Goal: Submit feedback/report problem

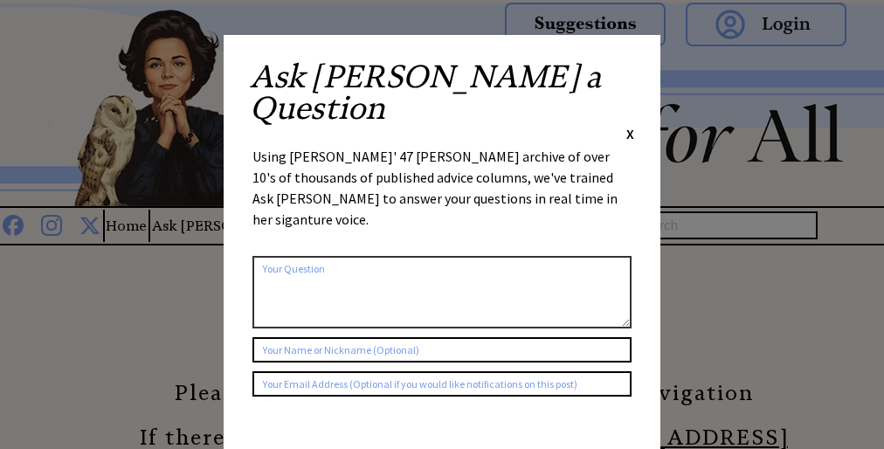
click at [442, 146] on div "Using [PERSON_NAME]' 47 [PERSON_NAME] archive of over 10's of thousands of publ…" at bounding box center [441, 196] width 379 height 101
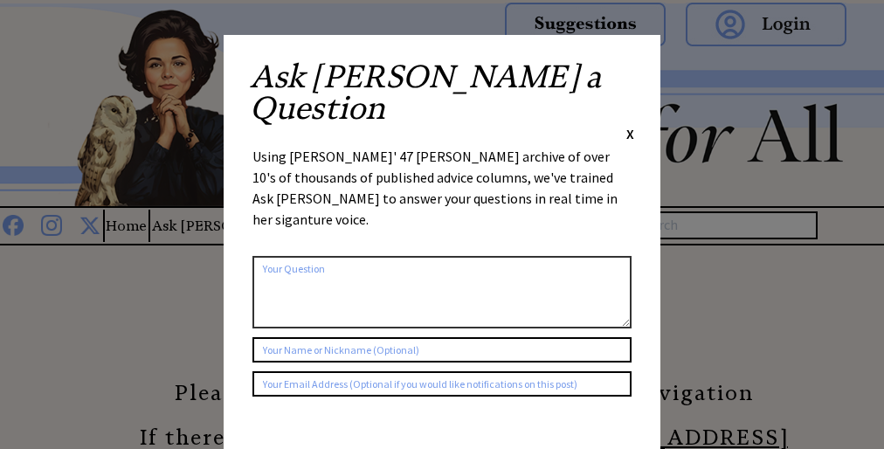
click at [442, 146] on div "Using [PERSON_NAME]' 47 [PERSON_NAME] archive of over 10's of thousands of publ…" at bounding box center [441, 196] width 379 height 101
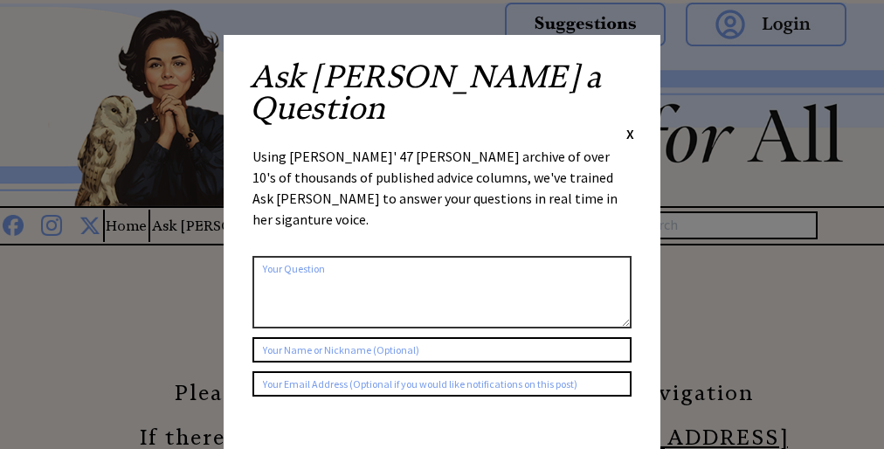
click at [442, 146] on div "Using [PERSON_NAME]' 47 [PERSON_NAME] archive of over 10's of thousands of publ…" at bounding box center [441, 196] width 379 height 101
